Goal: Task Accomplishment & Management: Manage account settings

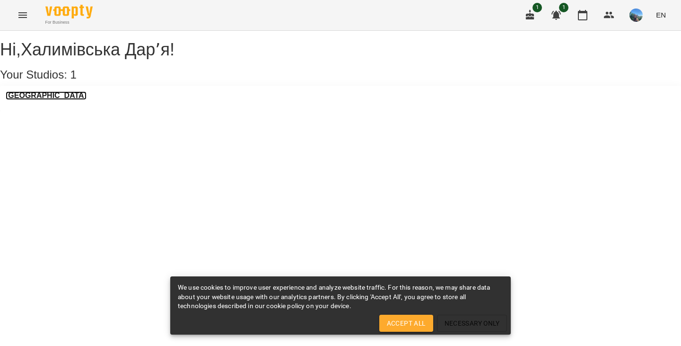
click at [77, 100] on h3 "[GEOGRAPHIC_DATA]" at bounding box center [46, 95] width 81 height 9
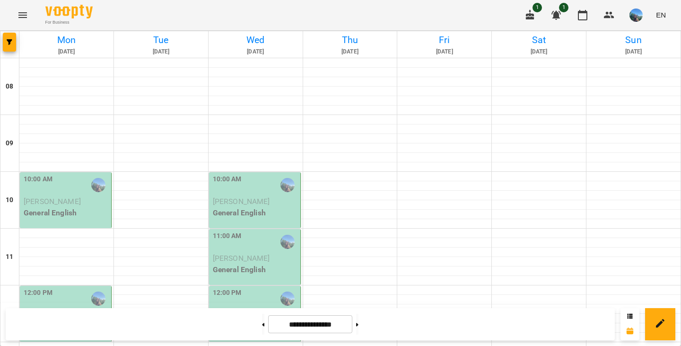
click at [65, 187] on div "10:00 AM" at bounding box center [67, 185] width 86 height 22
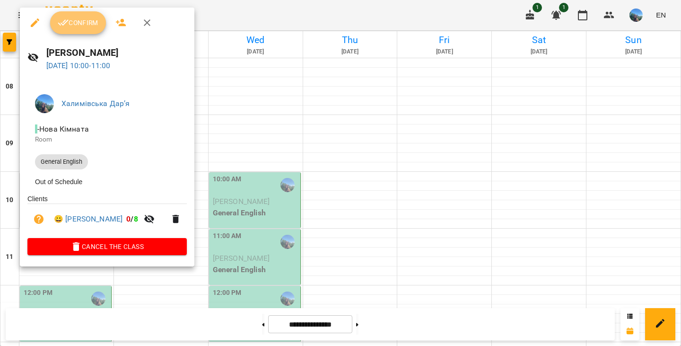
click at [89, 18] on span "Confirm" at bounding box center [78, 22] width 41 height 11
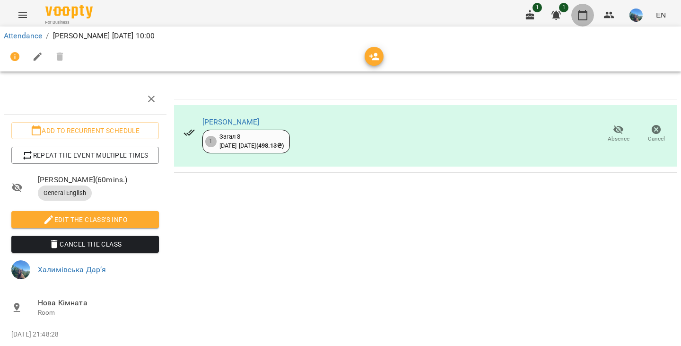
click at [587, 13] on icon "button" at bounding box center [582, 15] width 9 height 10
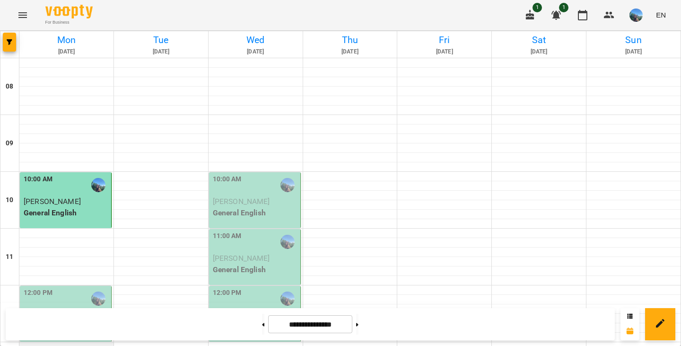
scroll to position [218, 0]
click at [81, 321] on p "General English" at bounding box center [67, 326] width 86 height 11
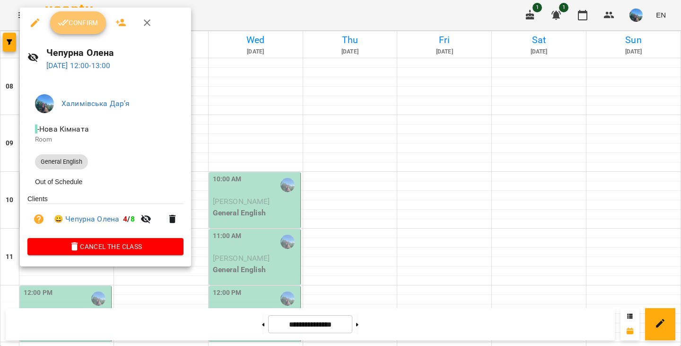
click at [91, 25] on span "Confirm" at bounding box center [78, 22] width 41 height 11
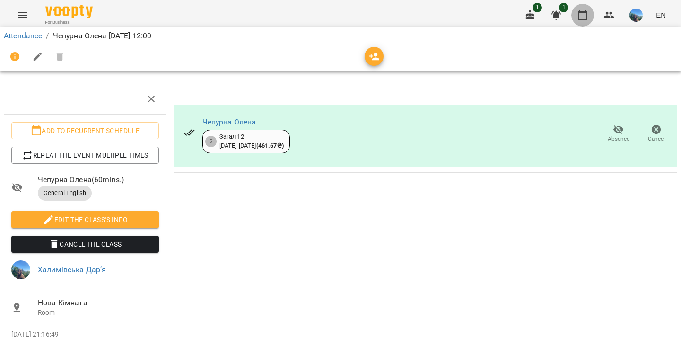
click at [580, 8] on button "button" at bounding box center [582, 15] width 23 height 23
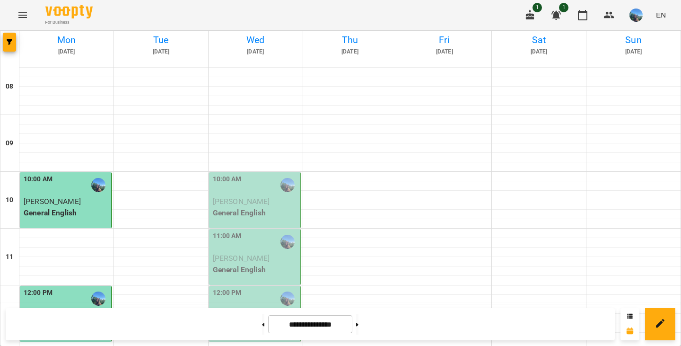
scroll to position [491, 0]
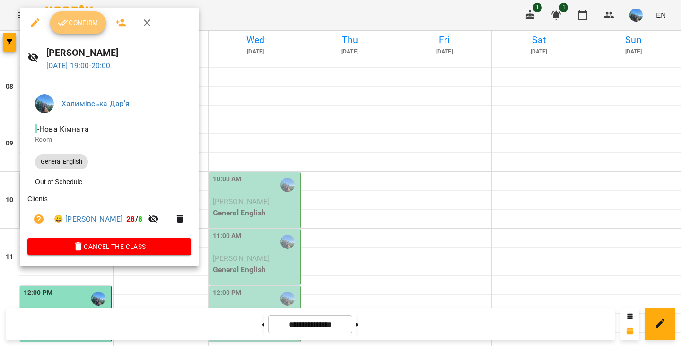
click at [80, 18] on span "Confirm" at bounding box center [78, 22] width 41 height 11
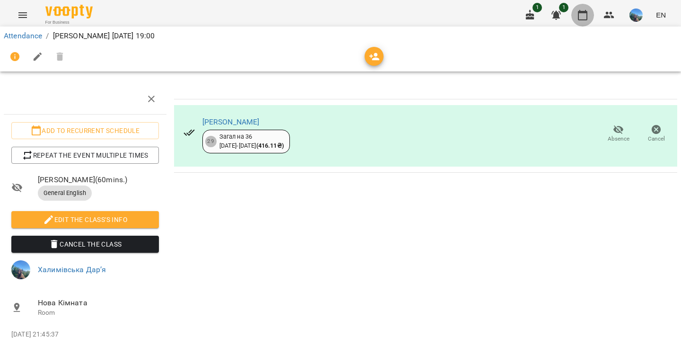
click at [590, 7] on button "button" at bounding box center [582, 15] width 23 height 23
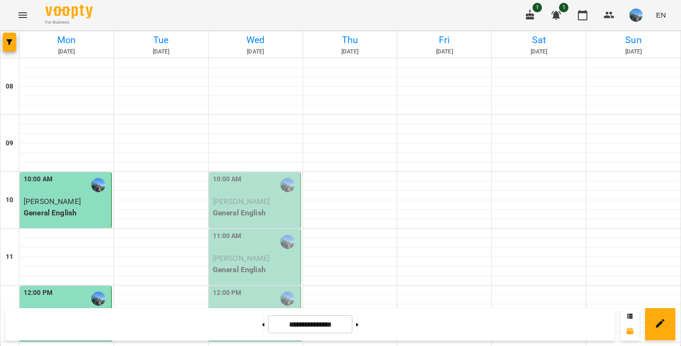
scroll to position [309, 0]
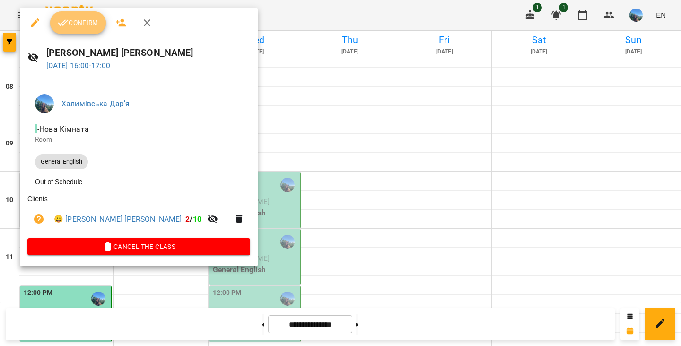
click at [88, 24] on span "Confirm" at bounding box center [78, 22] width 41 height 11
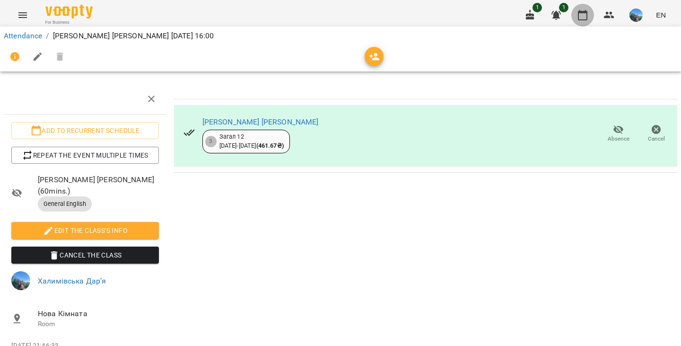
click at [578, 19] on icon "button" at bounding box center [582, 14] width 11 height 11
